Goal: Task Accomplishment & Management: Use online tool/utility

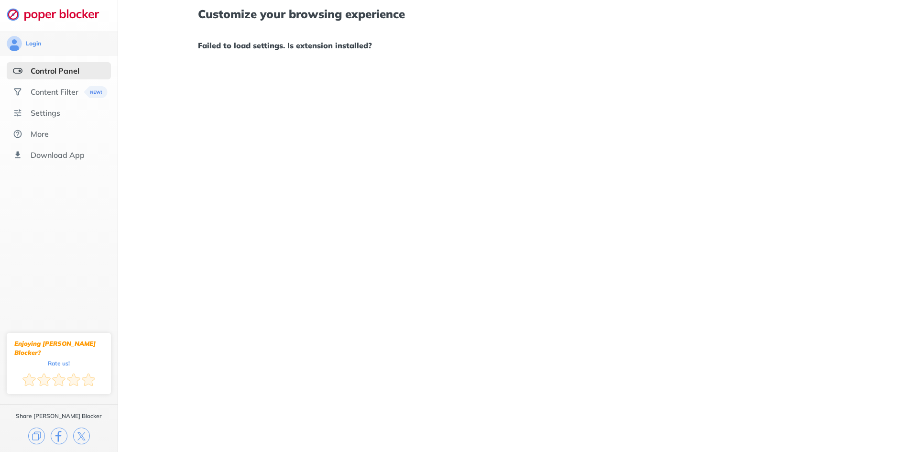
click at [371, 53] on div "Customize your browsing experience Failed to load settings. Is extension instal…" at bounding box center [518, 30] width 640 height 60
click at [57, 93] on div "Content Filter" at bounding box center [55, 92] width 48 height 10
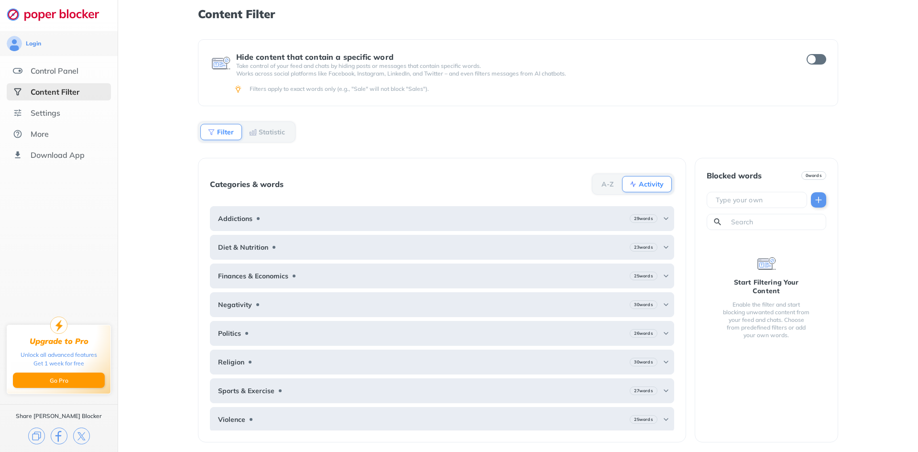
click at [50, 122] on ul "Control Panel Content Filter Settings More Download App" at bounding box center [59, 112] width 118 height 101
click at [44, 134] on div "More" at bounding box center [40, 134] width 18 height 10
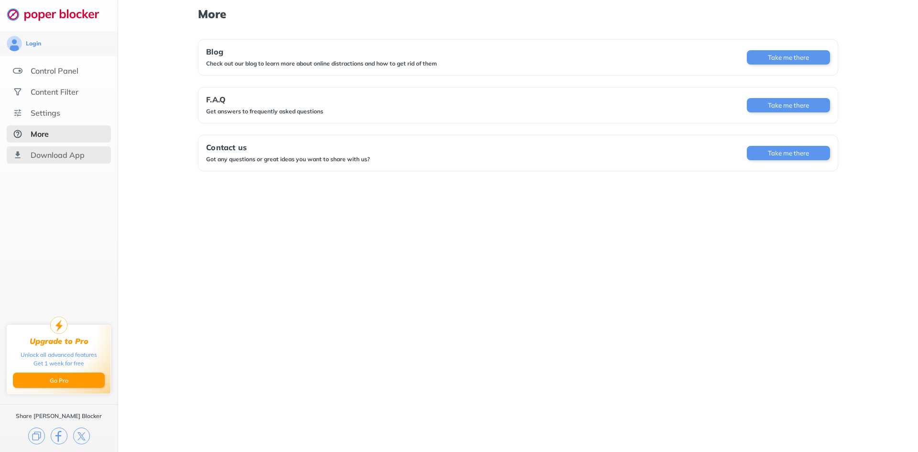
click at [51, 156] on div "Download App" at bounding box center [58, 155] width 54 height 10
